Goal: Information Seeking & Learning: Learn about a topic

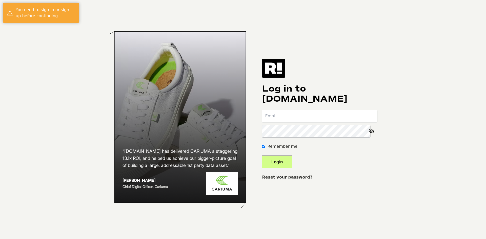
click at [339, 113] on input "email" at bounding box center [319, 116] width 115 height 12
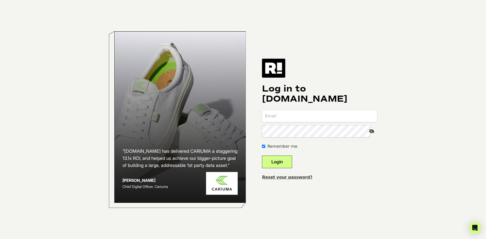
click at [308, 117] on input "email" at bounding box center [319, 116] width 115 height 12
click at [296, 116] on input "email" at bounding box center [319, 116] width 115 height 12
type input "bryce@elliptigo.com"
click at [372, 131] on icon at bounding box center [371, 131] width 11 height 12
click at [290, 160] on button "Login" at bounding box center [277, 162] width 30 height 13
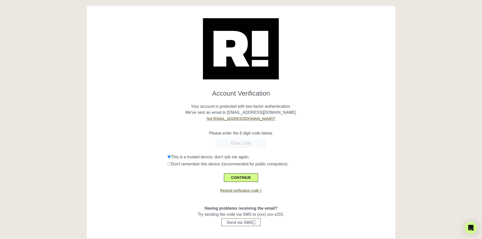
click at [247, 175] on button "CONTINUE" at bounding box center [241, 177] width 34 height 9
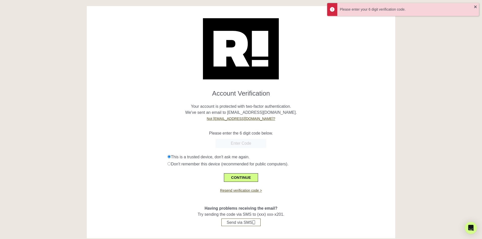
click at [337, 151] on form "Account Verification Your account is protected with two-factor authentication. …" at bounding box center [241, 134] width 301 height 96
click at [239, 145] on input "text" at bounding box center [241, 143] width 51 height 9
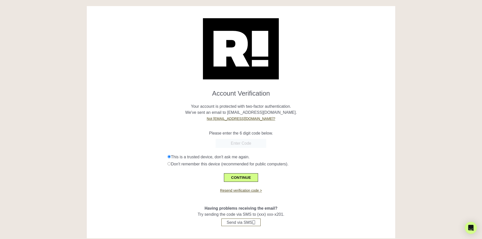
click at [247, 142] on input "text" at bounding box center [241, 143] width 51 height 9
type input "600590"
click at [245, 177] on button "CONTINUE" at bounding box center [241, 177] width 34 height 9
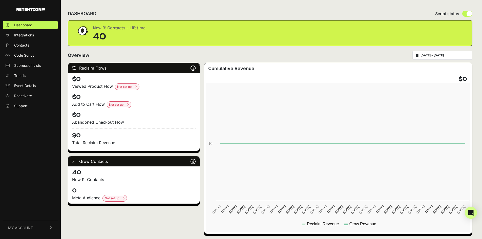
click at [25, 33] on span "Integrations" at bounding box center [24, 35] width 20 height 5
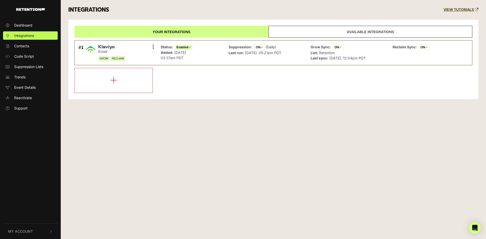
click at [34, 87] on span "Event Details" at bounding box center [25, 87] width 22 height 5
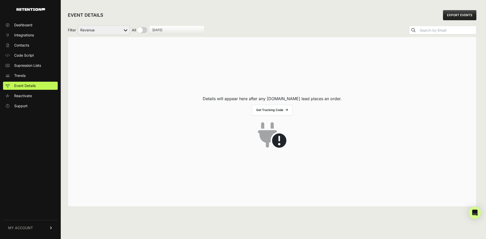
click at [28, 73] on link "Trends" at bounding box center [30, 76] width 55 height 8
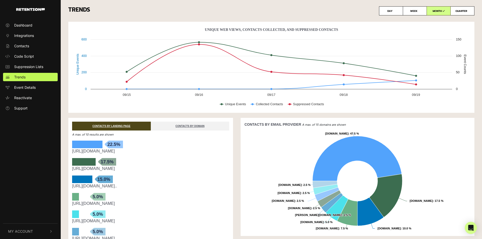
click at [419, 9] on label "WEEK" at bounding box center [415, 10] width 24 height 9
radio input "true"
click at [84, 180] on div "bars-arrow 15.0%" at bounding box center [82, 180] width 20 height 8
click at [113, 125] on link "CONTACTS BY LANDING PAGE" at bounding box center [111, 126] width 79 height 9
click at [36, 77] on link "Trends" at bounding box center [30, 77] width 55 height 8
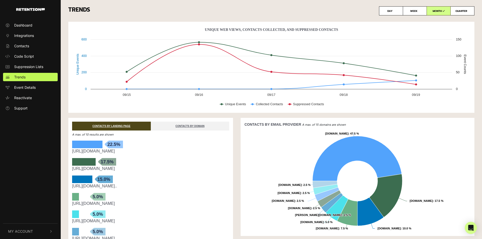
click at [413, 12] on label "WEEK" at bounding box center [415, 10] width 24 height 9
radio input "true"
click at [396, 12] on label "DAY" at bounding box center [391, 10] width 24 height 9
radio input "true"
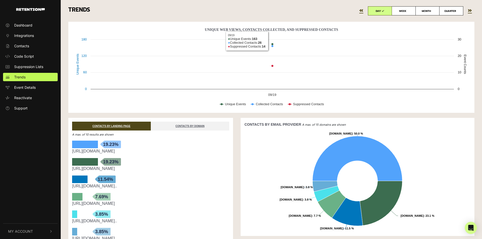
click at [425, 11] on label "MONTH" at bounding box center [428, 10] width 24 height 9
radio input "true"
